Goal: Task Accomplishment & Management: Manage account settings

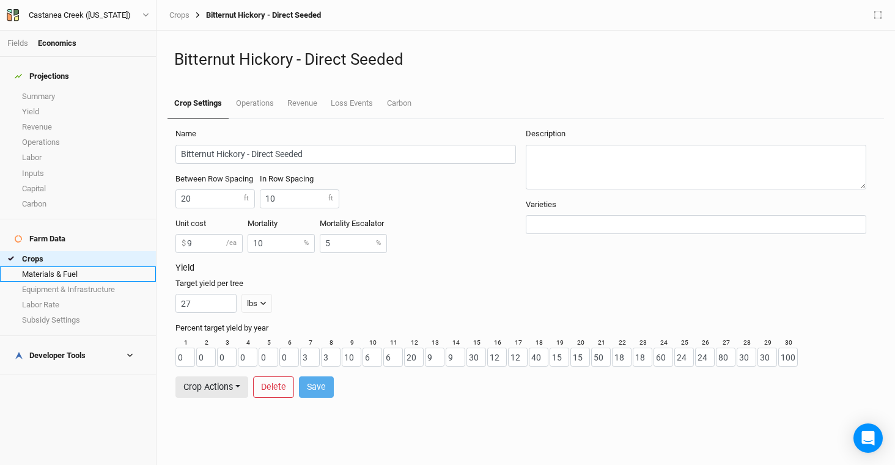
click at [92, 267] on link "Materials & Fuel" at bounding box center [78, 274] width 156 height 15
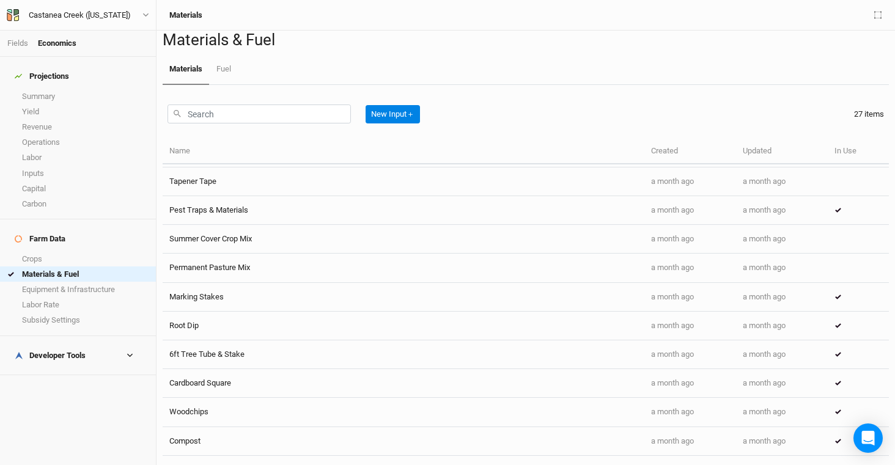
scroll to position [141, 0]
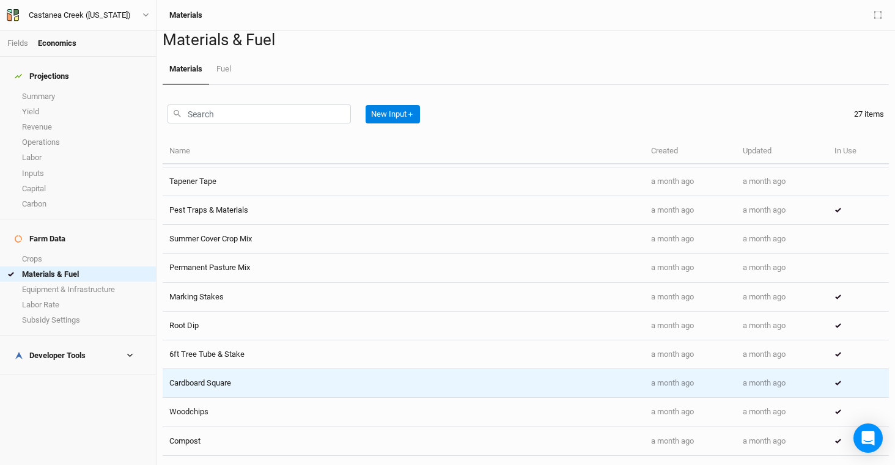
click at [216, 398] on td "Cardboard Square" at bounding box center [404, 383] width 482 height 29
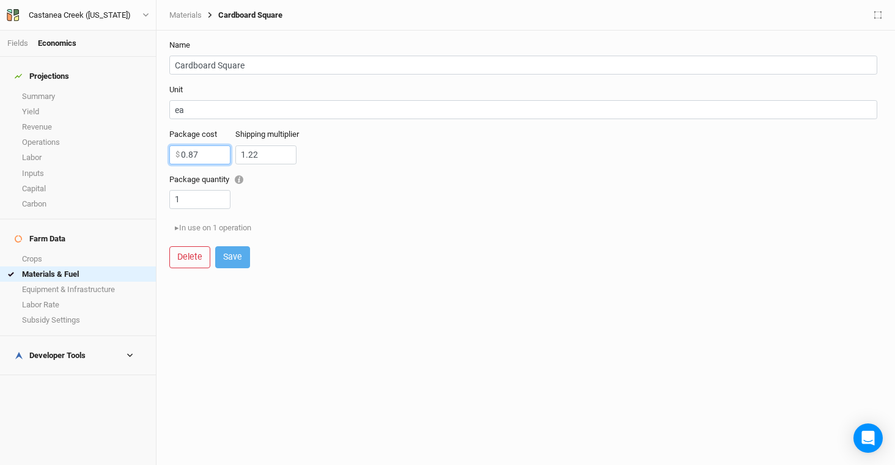
click at [199, 149] on input "0.87" at bounding box center [199, 155] width 61 height 19
click at [294, 159] on input "1.22" at bounding box center [265, 155] width 61 height 19
